Goal: Check status: Check status

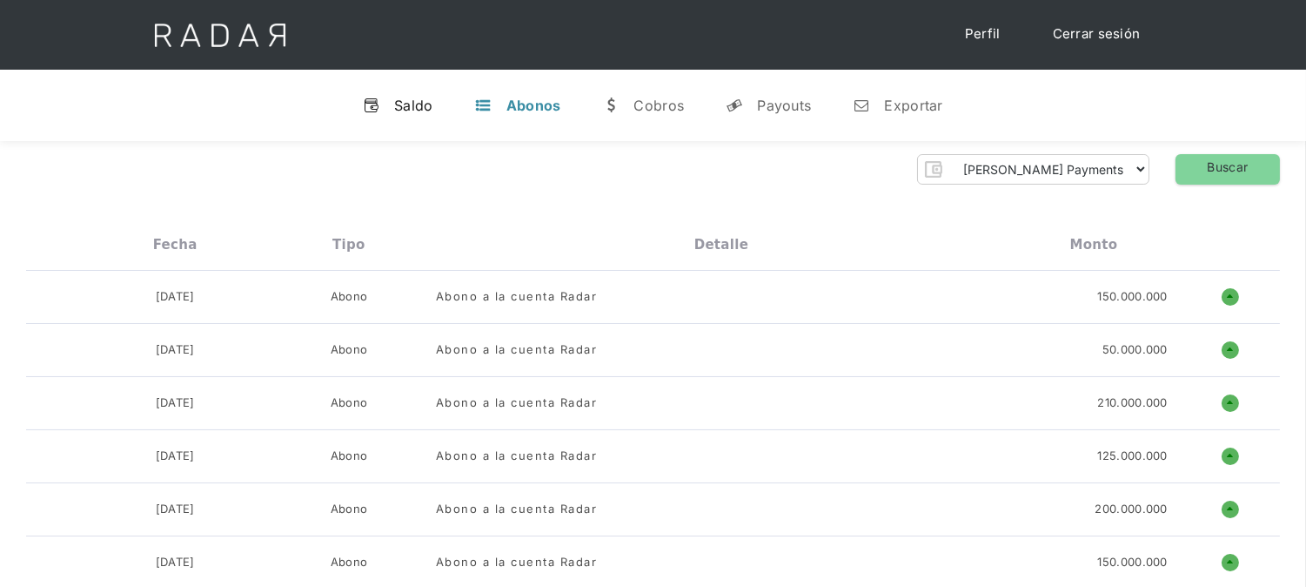
click at [412, 104] on div "Saldo" at bounding box center [413, 105] width 39 height 17
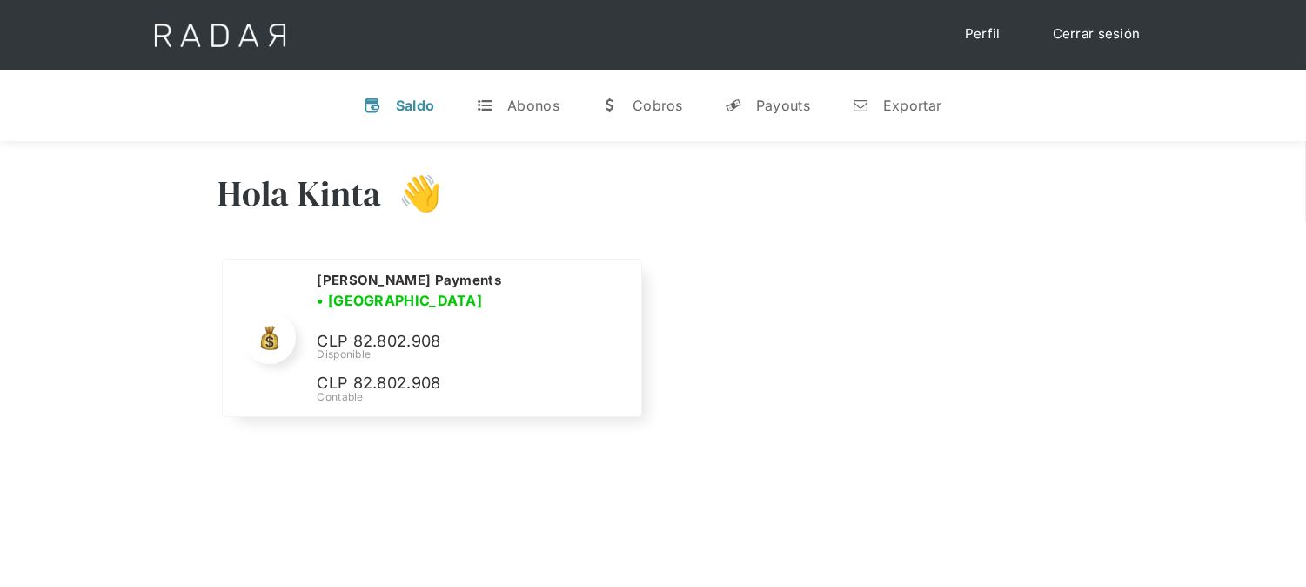
click at [1085, 37] on link "Cerrar sesión" at bounding box center [1097, 34] width 123 height 34
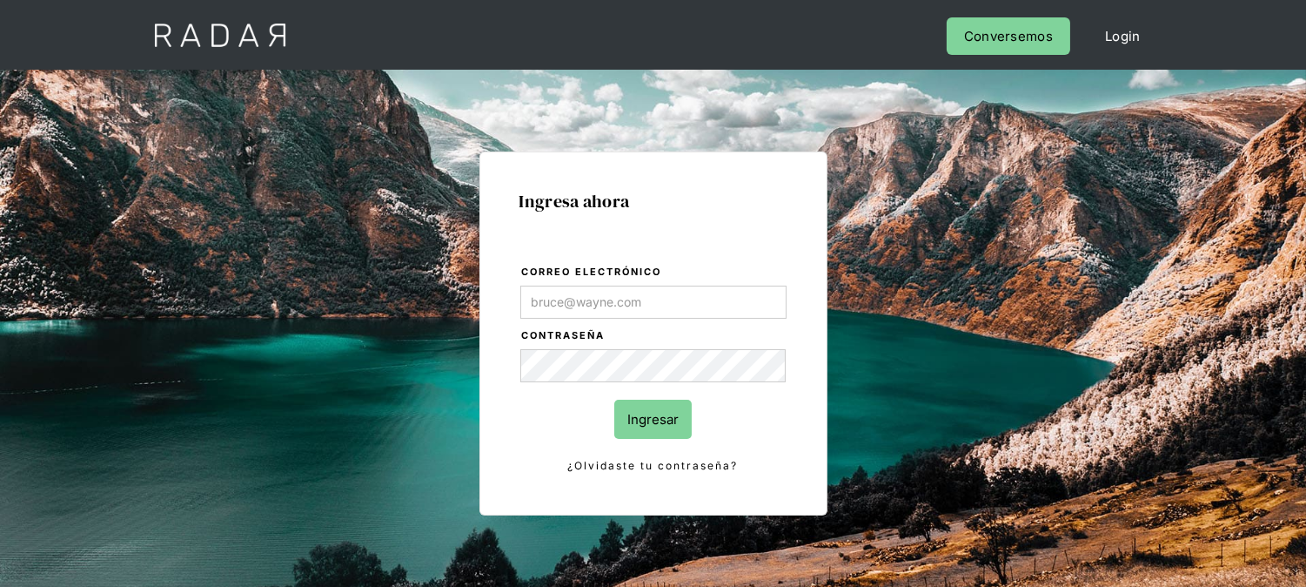
type input "[EMAIL_ADDRESS][DOMAIN_NAME]"
click at [664, 409] on input "Ingresar" at bounding box center [652, 418] width 77 height 39
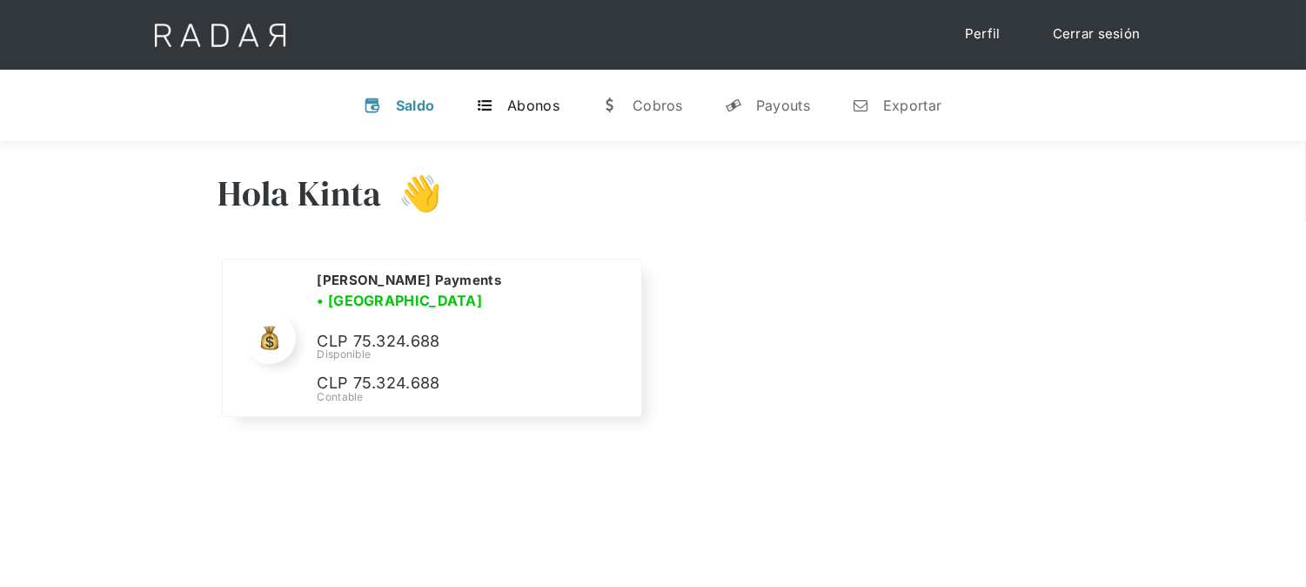
click at [514, 99] on div "Abonos" at bounding box center [533, 105] width 52 height 17
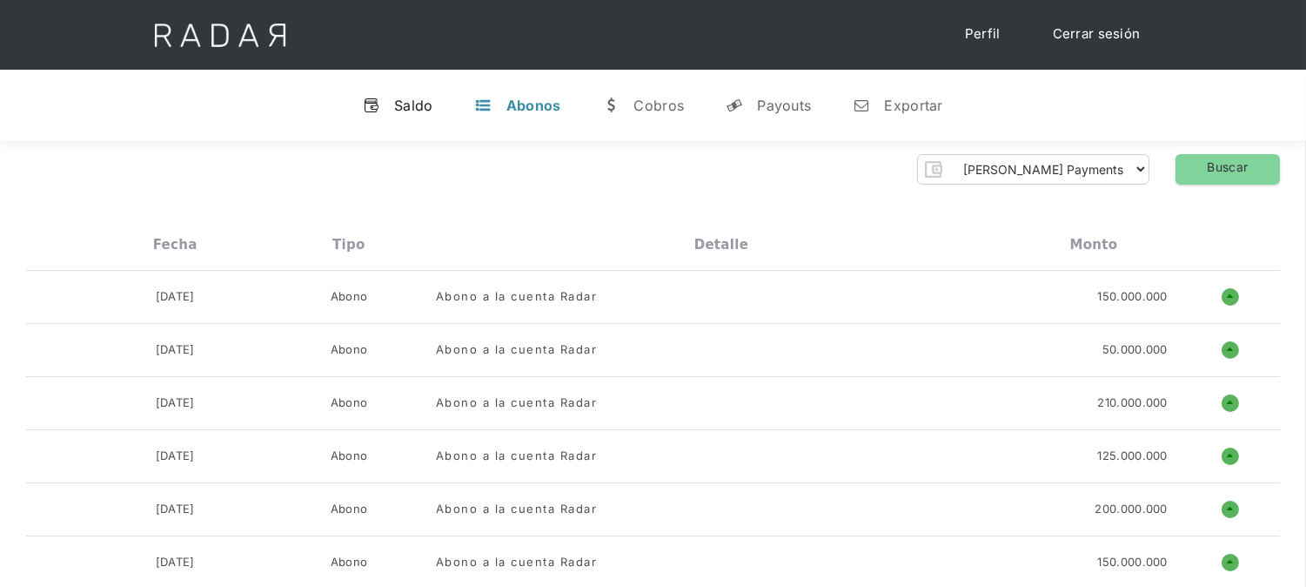
click at [406, 97] on div "Saldo" at bounding box center [413, 105] width 39 height 17
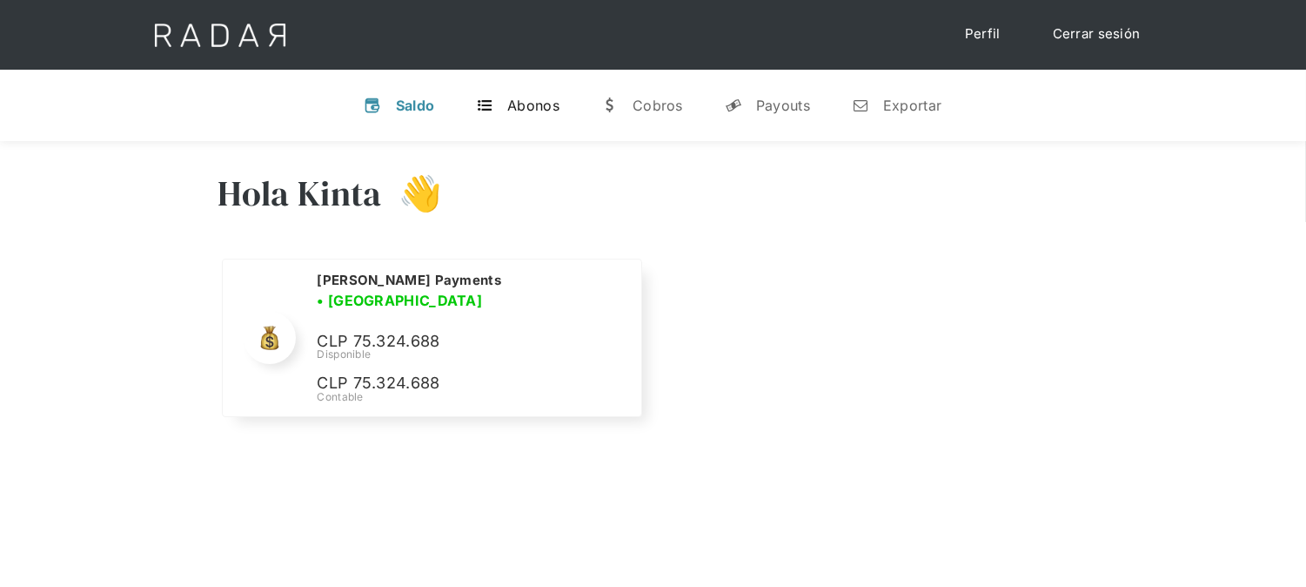
click at [519, 104] on div "Abonos" at bounding box center [533, 105] width 52 height 17
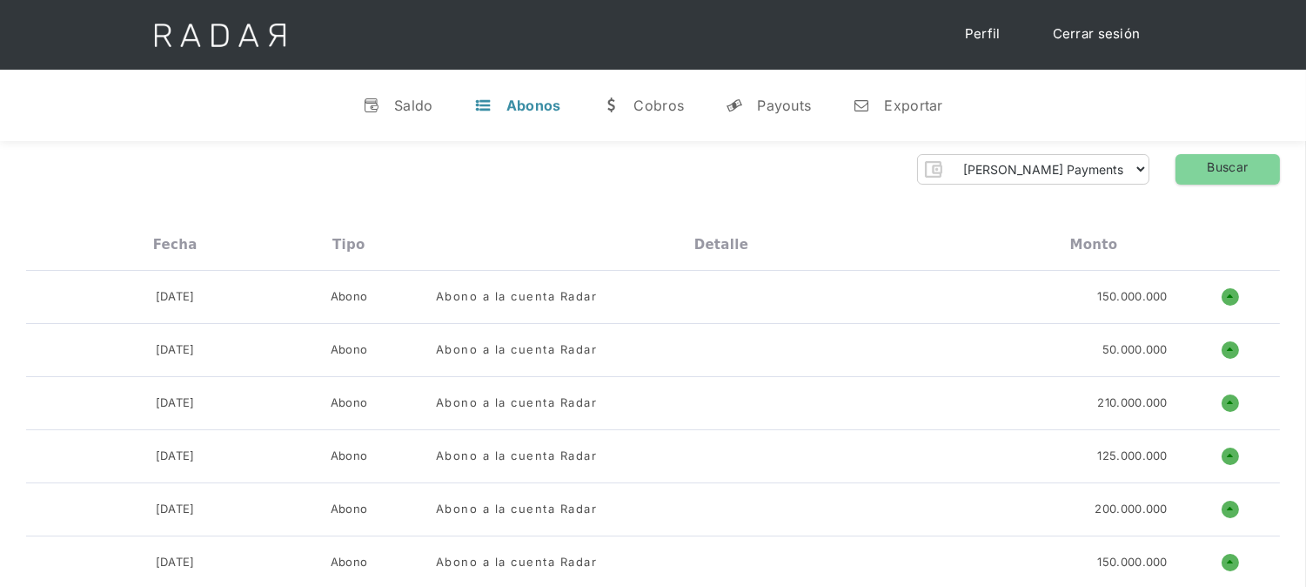
click at [220, 38] on img at bounding box center [220, 35] width 178 height 70
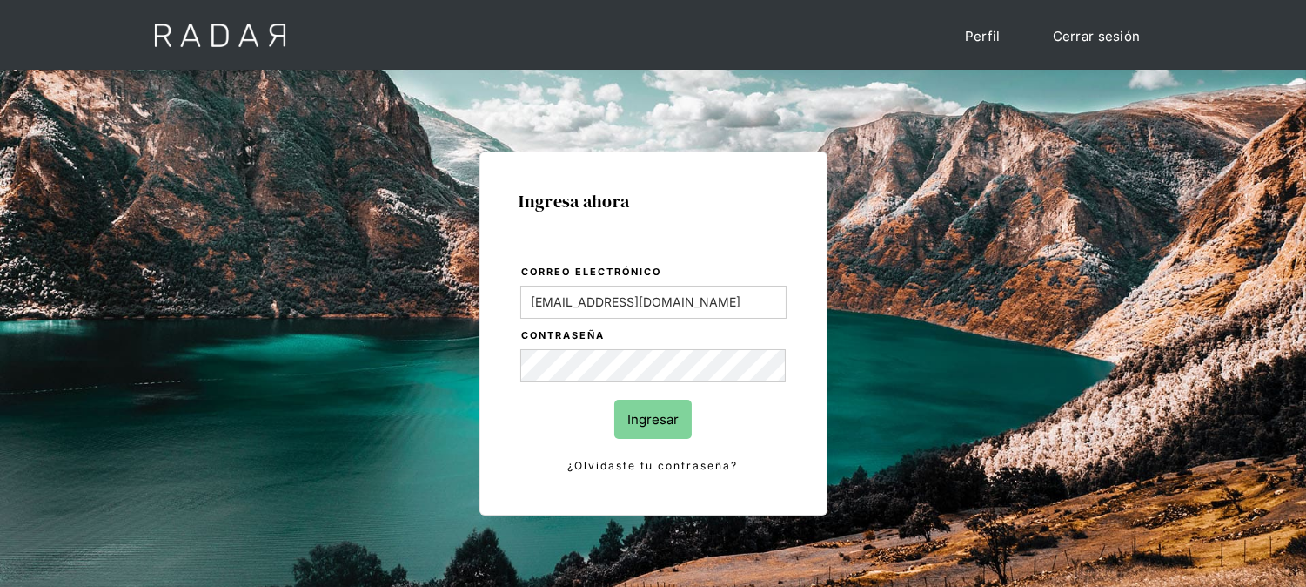
click at [644, 413] on input "Ingresar" at bounding box center [652, 418] width 77 height 39
